Goal: Task Accomplishment & Management: Complete application form

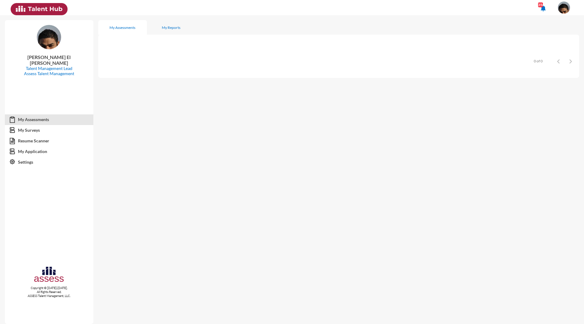
click at [559, 13] on span at bounding box center [563, 8] width 15 height 12
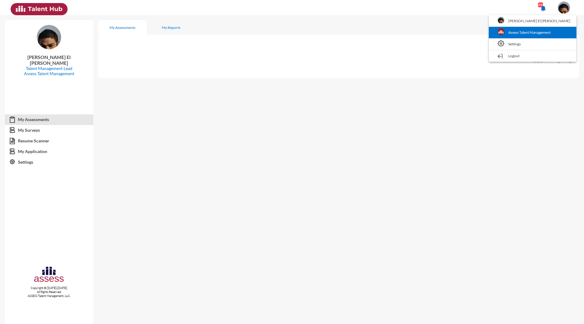
click at [565, 34] on link "Assess Talent Management" at bounding box center [532, 33] width 81 height 12
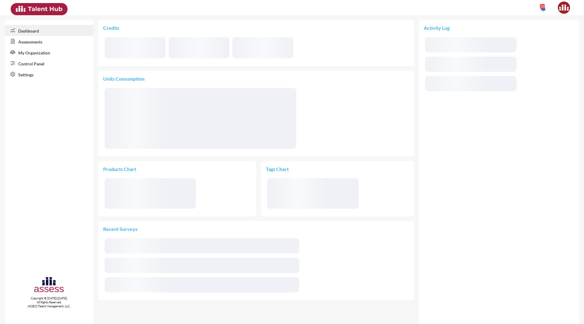
click at [39, 66] on link "Control Panel" at bounding box center [49, 63] width 88 height 11
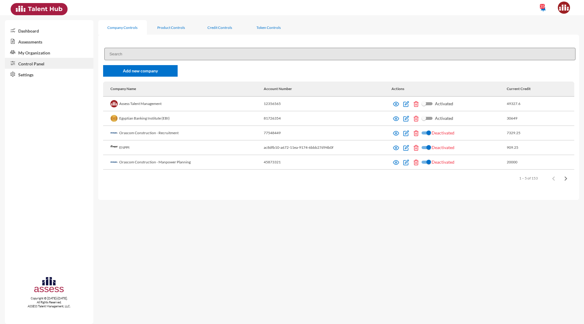
click at [123, 53] on input at bounding box center [339, 54] width 471 height 12
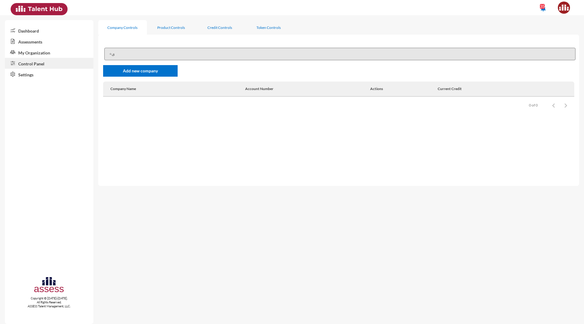
type input "÷"
type input "Injaz"
click at [315, 104] on img at bounding box center [315, 104] width 6 height 6
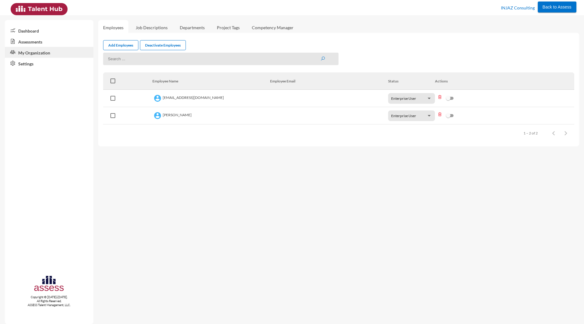
click at [32, 42] on link "Assessments" at bounding box center [49, 41] width 88 height 11
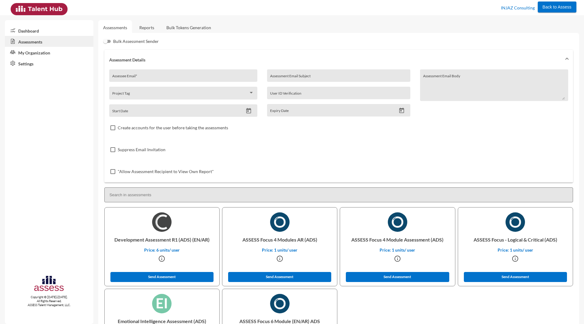
click at [144, 29] on link "Reports" at bounding box center [146, 27] width 25 height 15
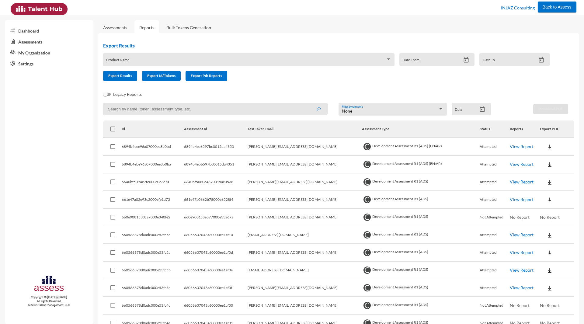
click at [295, 147] on td "[PERSON_NAME][EMAIL_ADDRESS][DOMAIN_NAME]" at bounding box center [305, 147] width 114 height 18
copy td "[PERSON_NAME][EMAIL_ADDRESS][DOMAIN_NAME]"
click at [115, 29] on link "Assessments" at bounding box center [115, 27] width 24 height 5
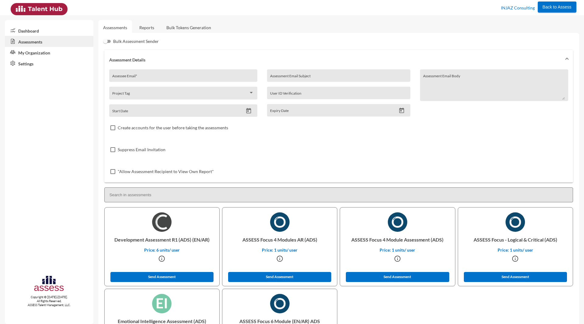
click at [129, 75] on div "Assessee Email *" at bounding box center [183, 77] width 142 height 9
paste input "[PERSON_NAME][EMAIL_ADDRESS][DOMAIN_NAME]"
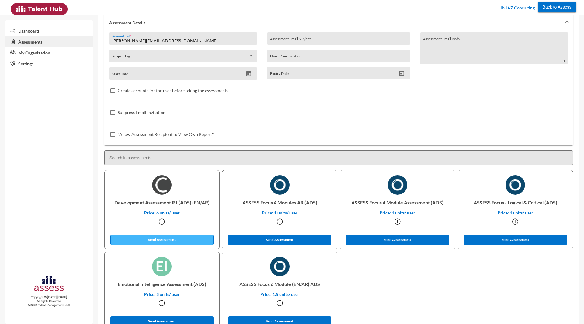
scroll to position [46, 0]
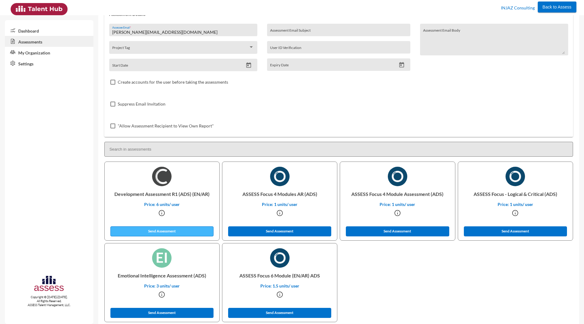
type input "[PERSON_NAME][EMAIL_ADDRESS][DOMAIN_NAME]"
click at [157, 233] on button "Send Assessment" at bounding box center [161, 231] width 103 height 10
